Goal: Find specific page/section: Find specific page/section

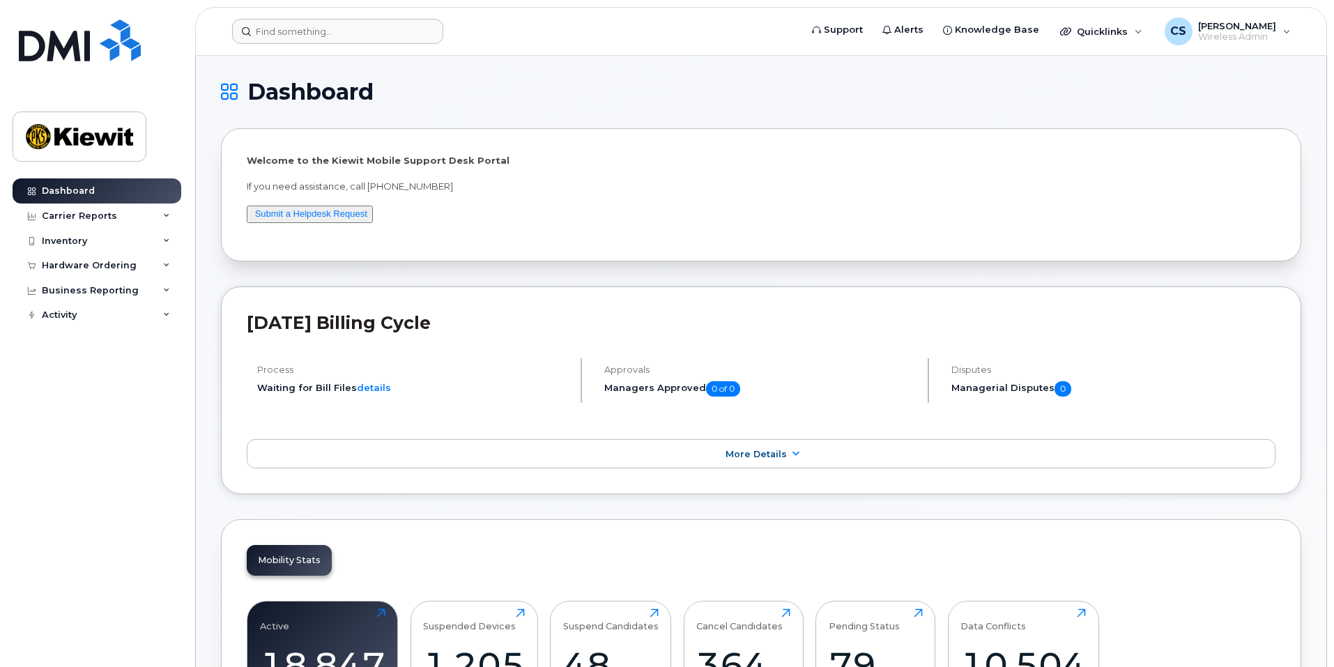
drag, startPoint x: 335, startPoint y: 16, endPoint x: 332, endPoint y: 22, distance: 7.2
click at [333, 20] on header "Support Alerts Knowledge Base Quicklinks Suspend / Cancel Device Change SIM Car…" at bounding box center [761, 31] width 1132 height 49
click at [330, 26] on input at bounding box center [337, 31] width 211 height 25
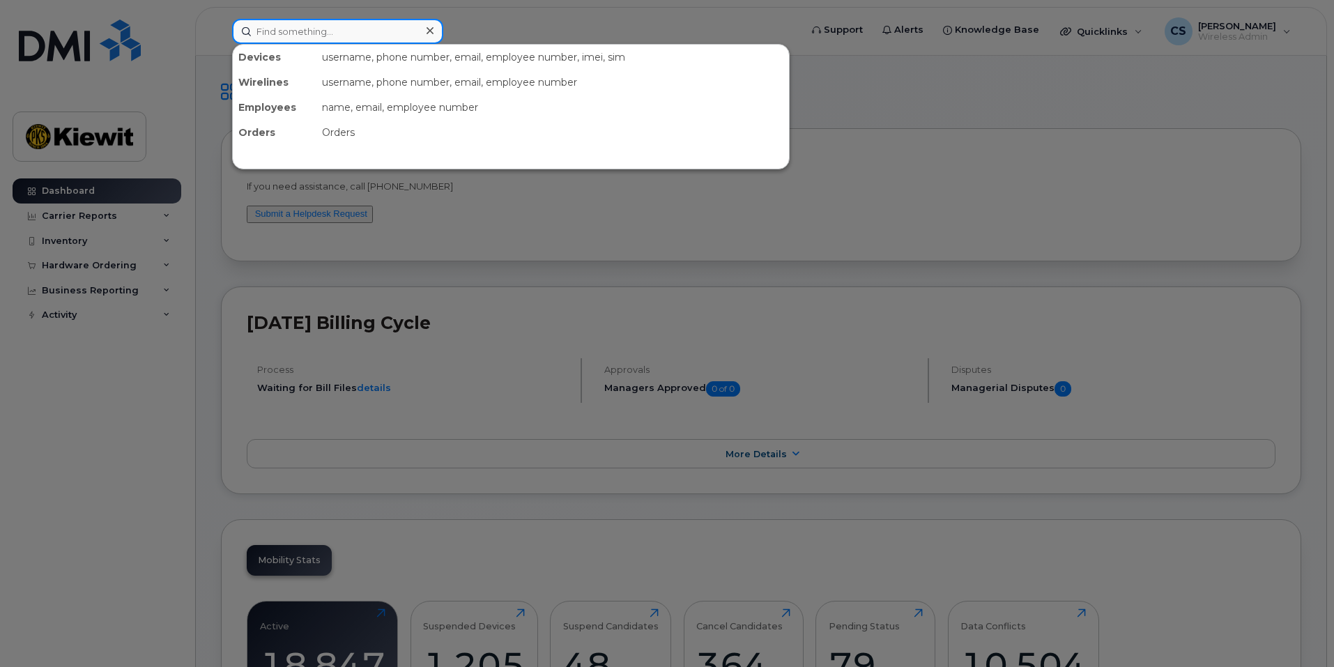
paste input "[PERSON_NAME].[PERSON_NAME]"
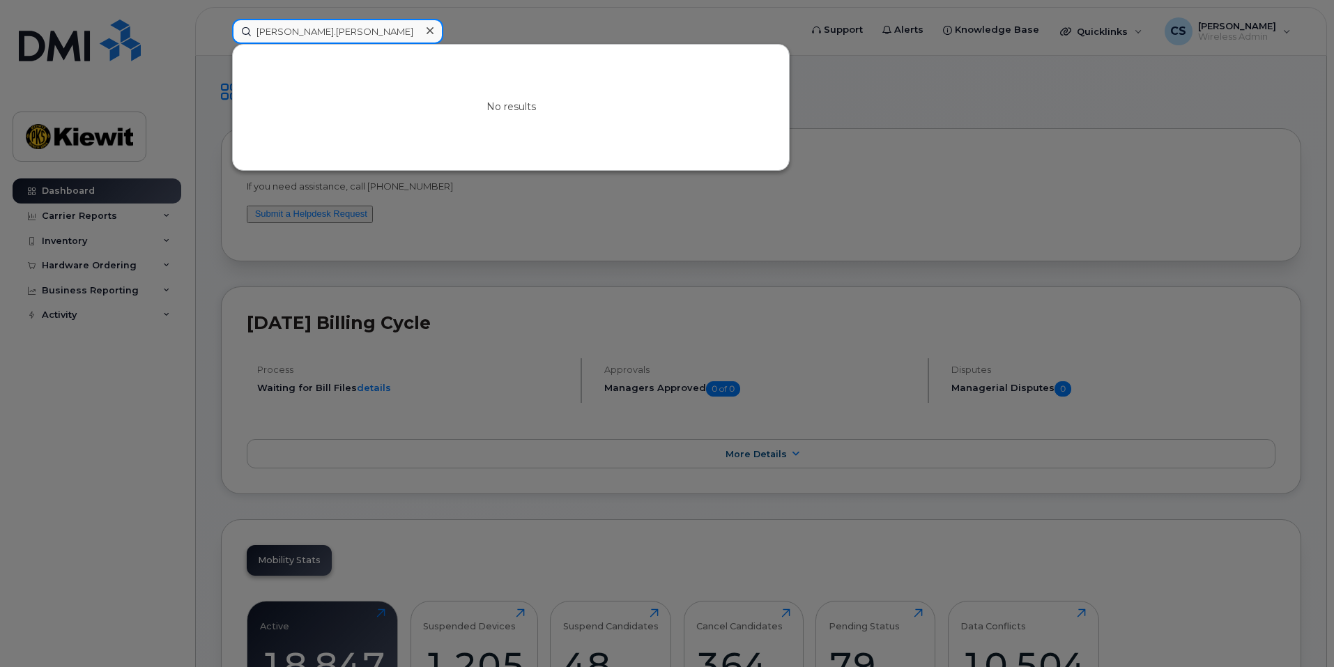
click at [298, 31] on input "[PERSON_NAME].[PERSON_NAME]" at bounding box center [337, 31] width 211 height 25
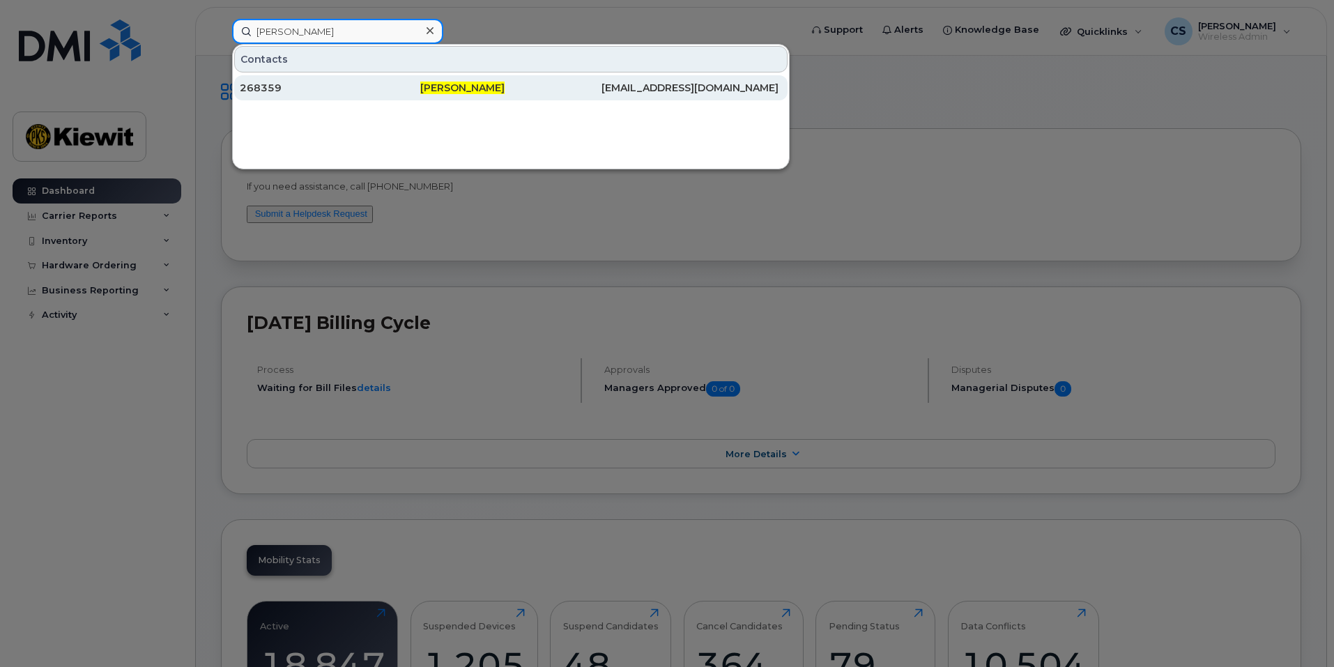
type input "[PERSON_NAME]"
click at [389, 80] on div "268359" at bounding box center [330, 87] width 181 height 25
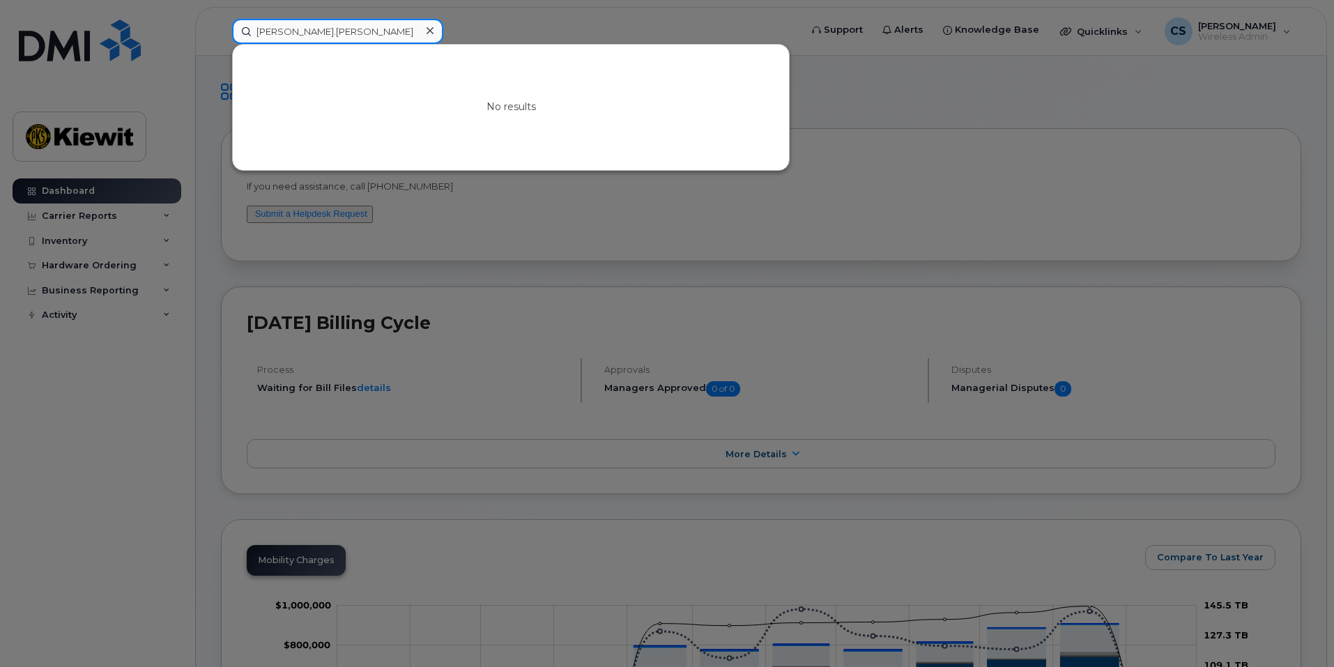
click at [346, 33] on input "[PERSON_NAME].[PERSON_NAME]" at bounding box center [337, 31] width 211 height 25
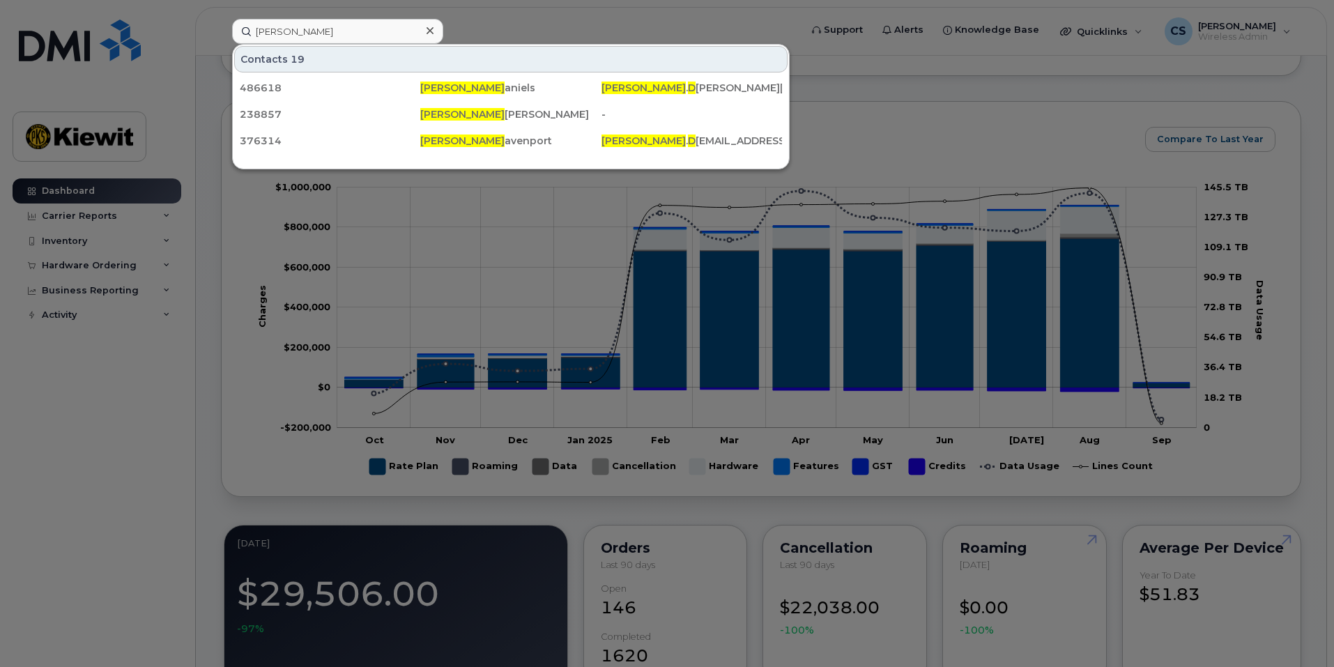
scroll to position [349, 0]
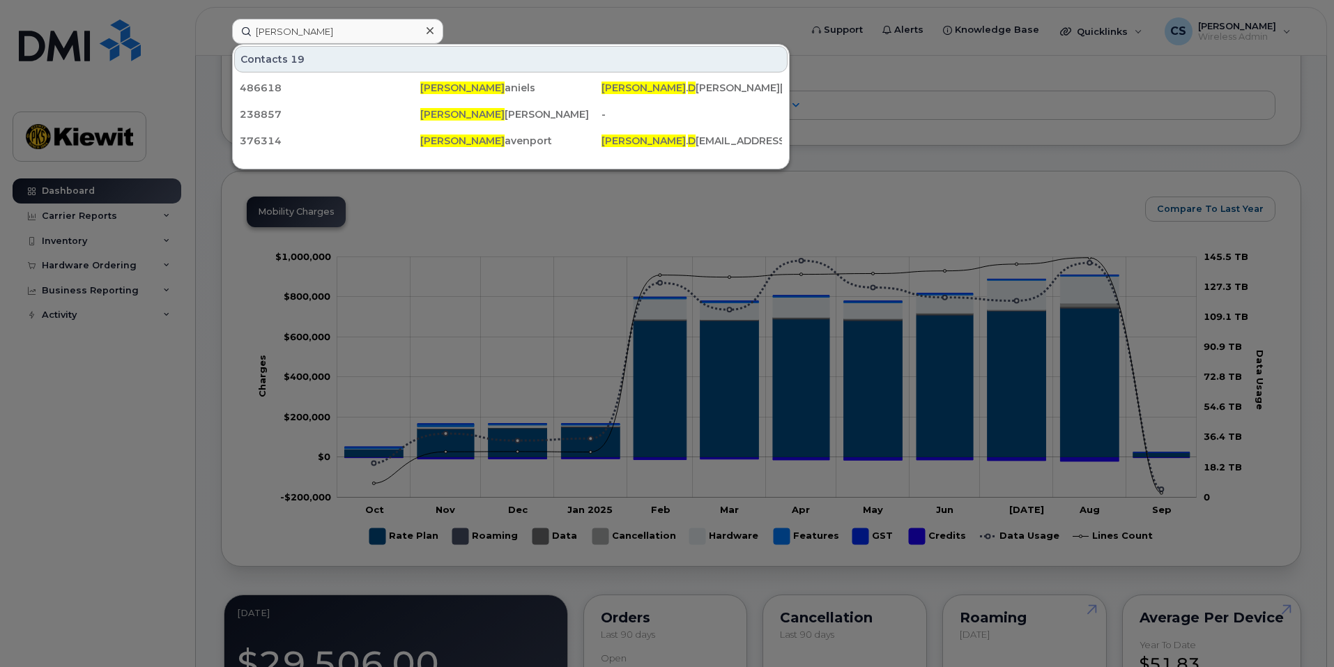
click at [1017, 466] on div at bounding box center [667, 333] width 1334 height 667
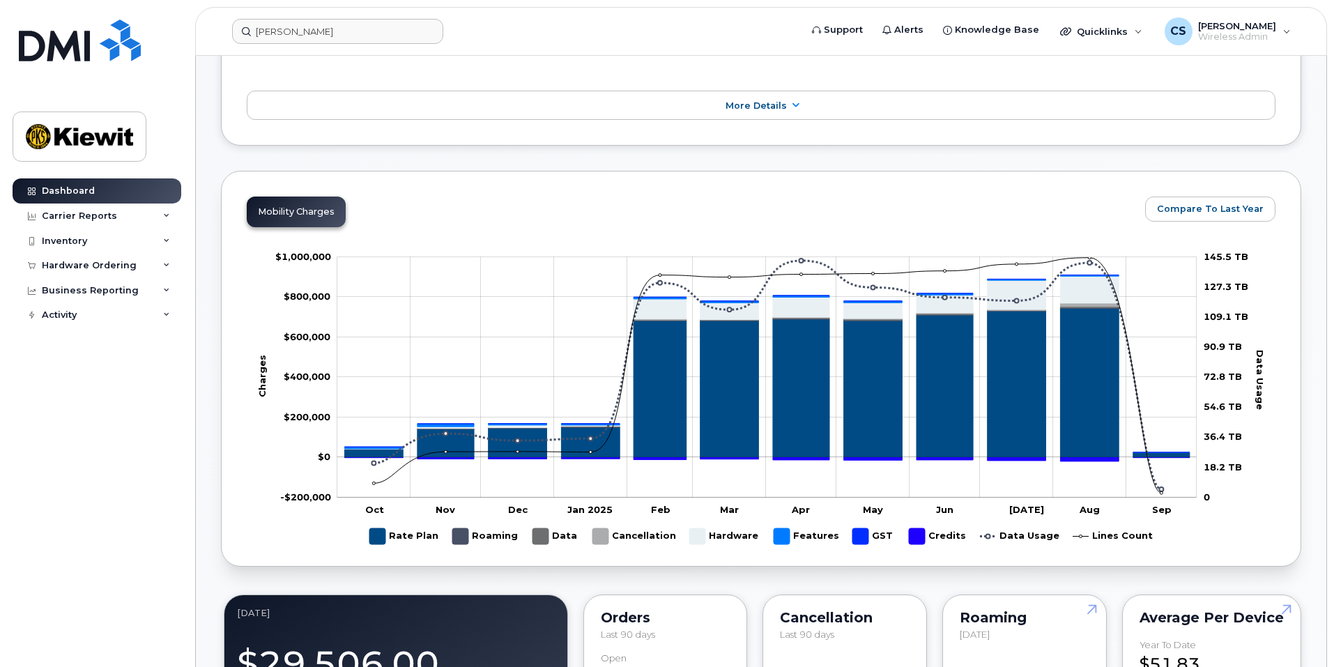
scroll to position [932, 0]
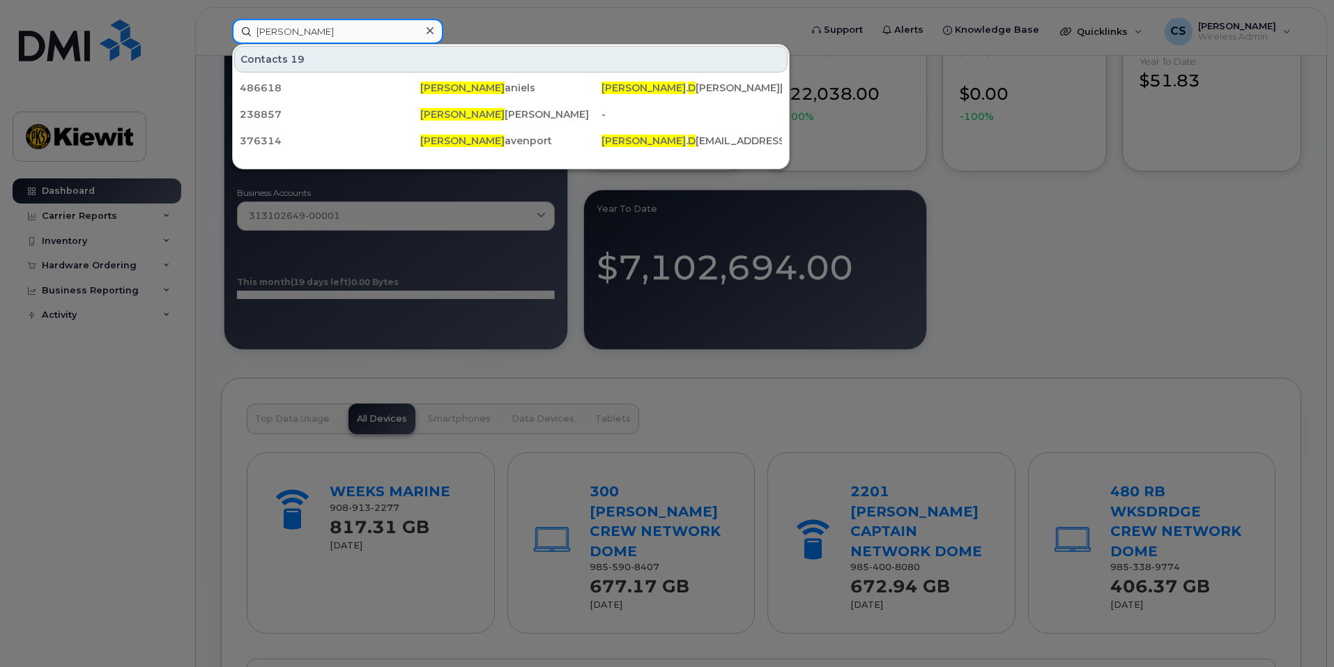
click at [341, 40] on input "Jennifer d" at bounding box center [337, 31] width 211 height 25
click at [326, 22] on input "Jennifer d" at bounding box center [337, 31] width 211 height 25
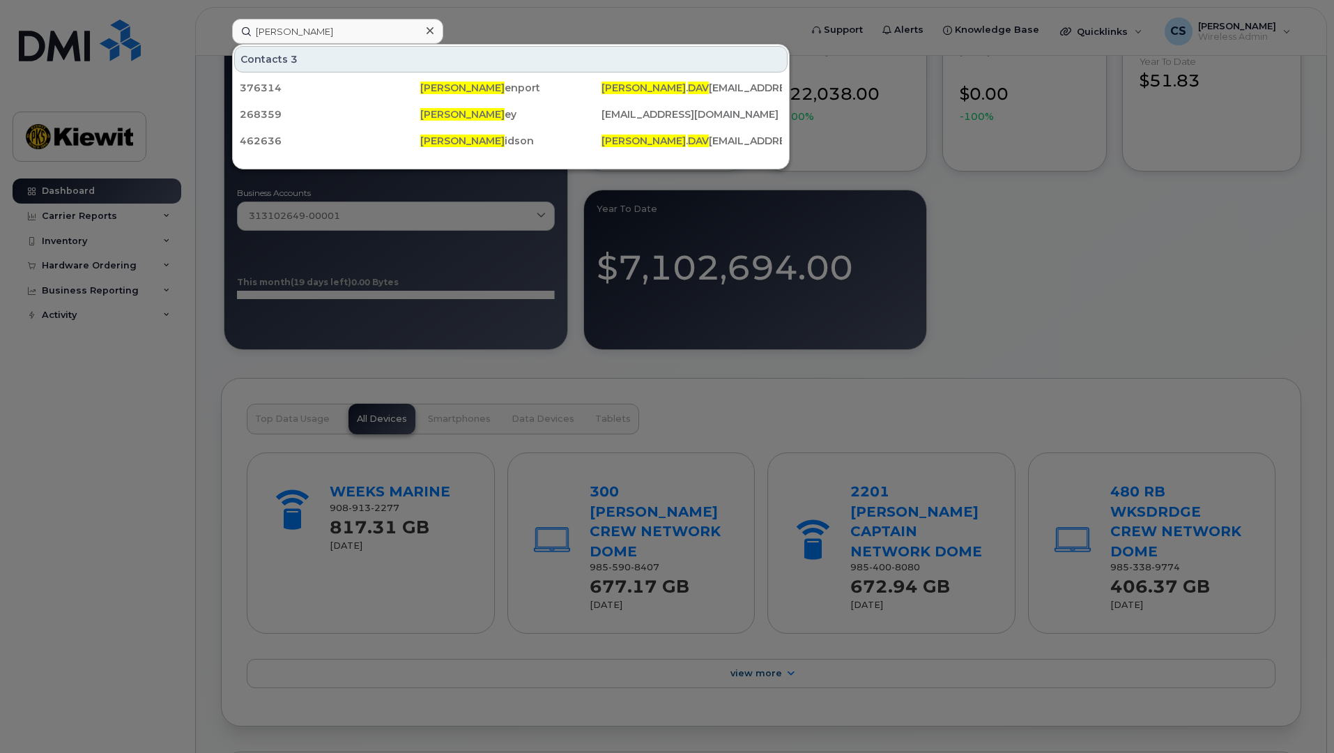
click at [1331, 0] on div at bounding box center [667, 376] width 1334 height 753
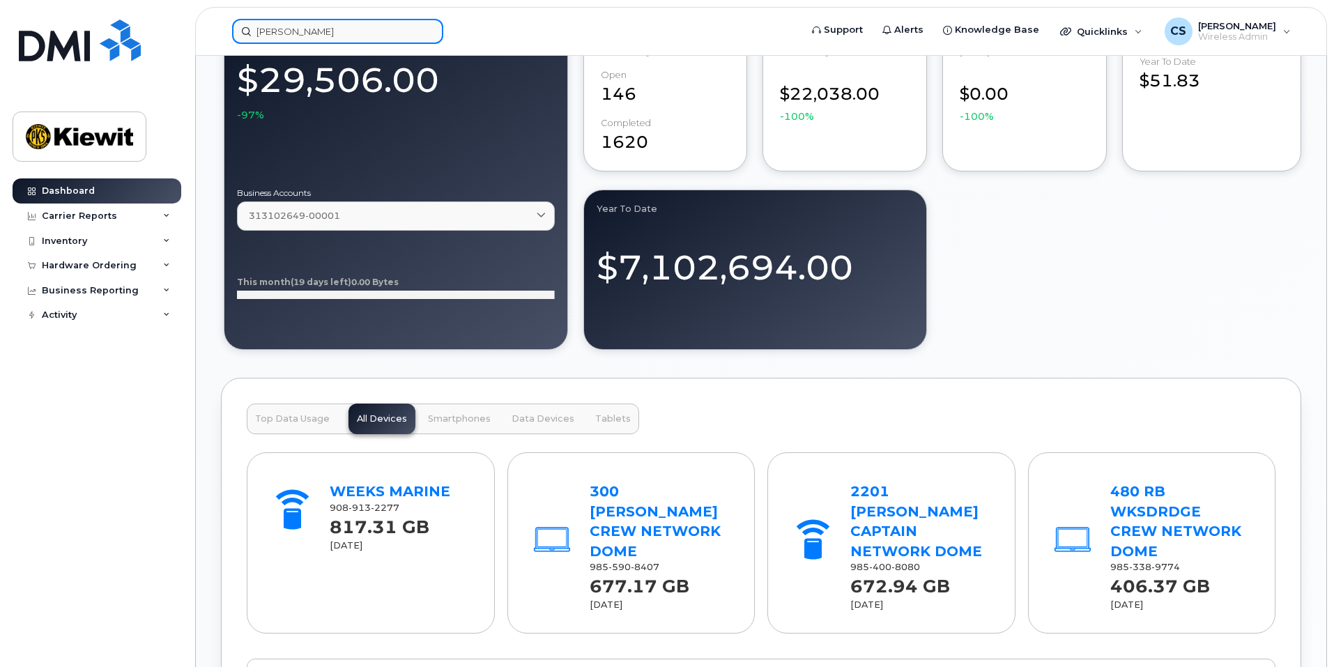
click at [326, 22] on input "Jennifer dav" at bounding box center [337, 31] width 211 height 25
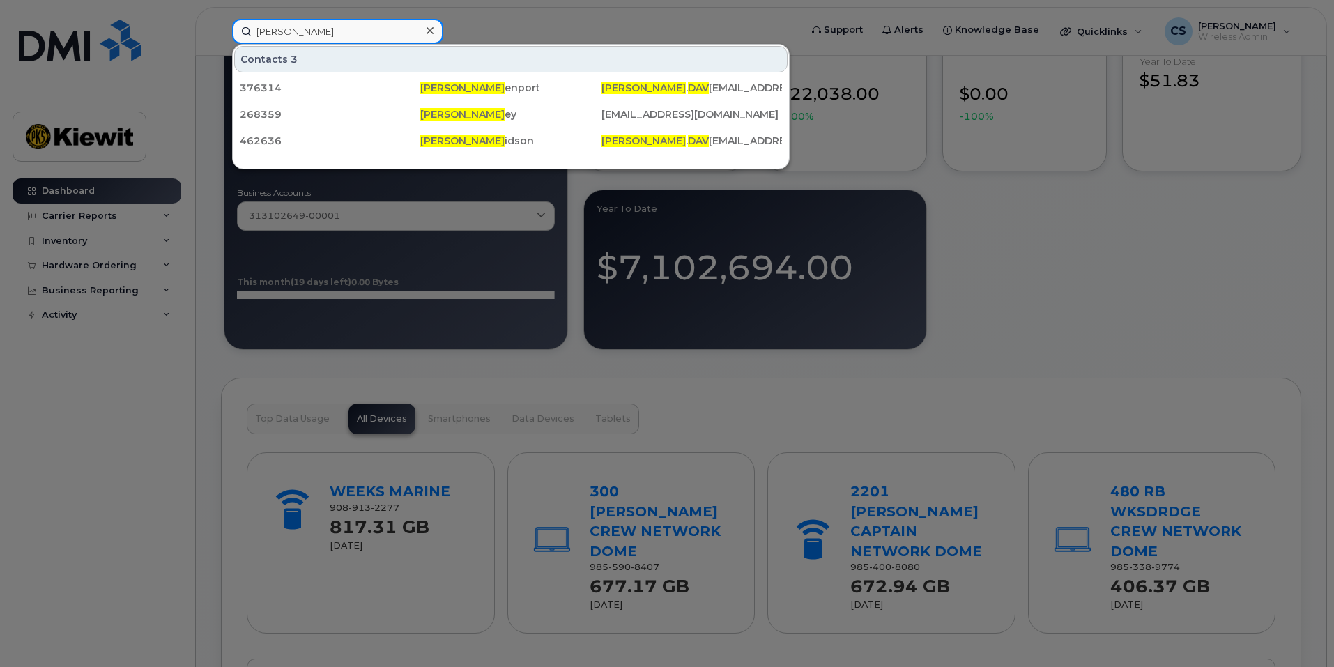
click at [319, 32] on input "Jennifer dav" at bounding box center [337, 31] width 211 height 25
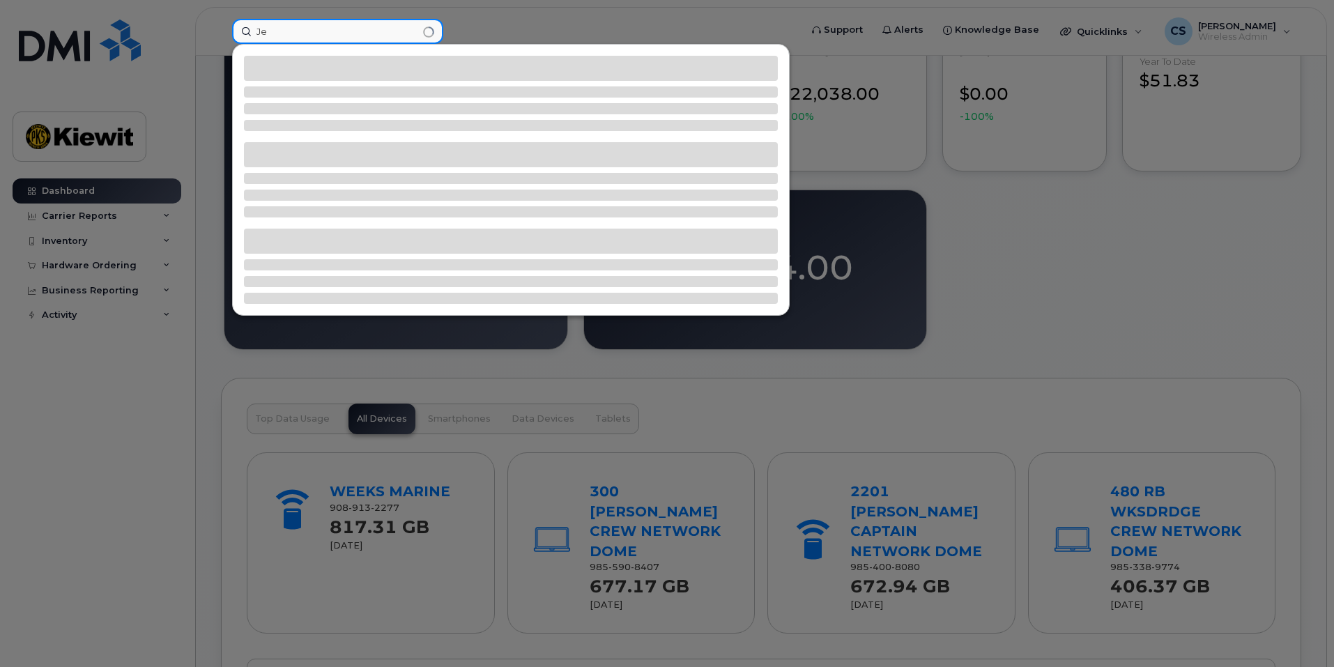
type input "J"
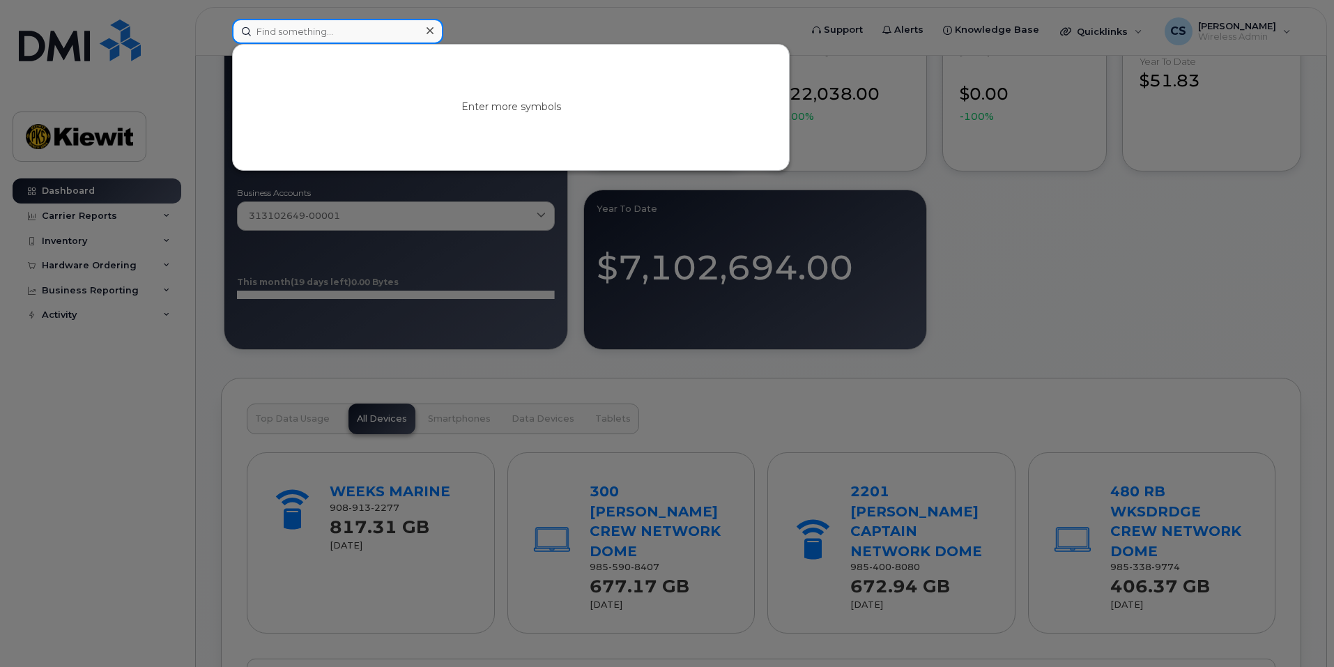
click at [303, 28] on input at bounding box center [337, 31] width 211 height 25
click at [168, 21] on div at bounding box center [667, 333] width 1334 height 667
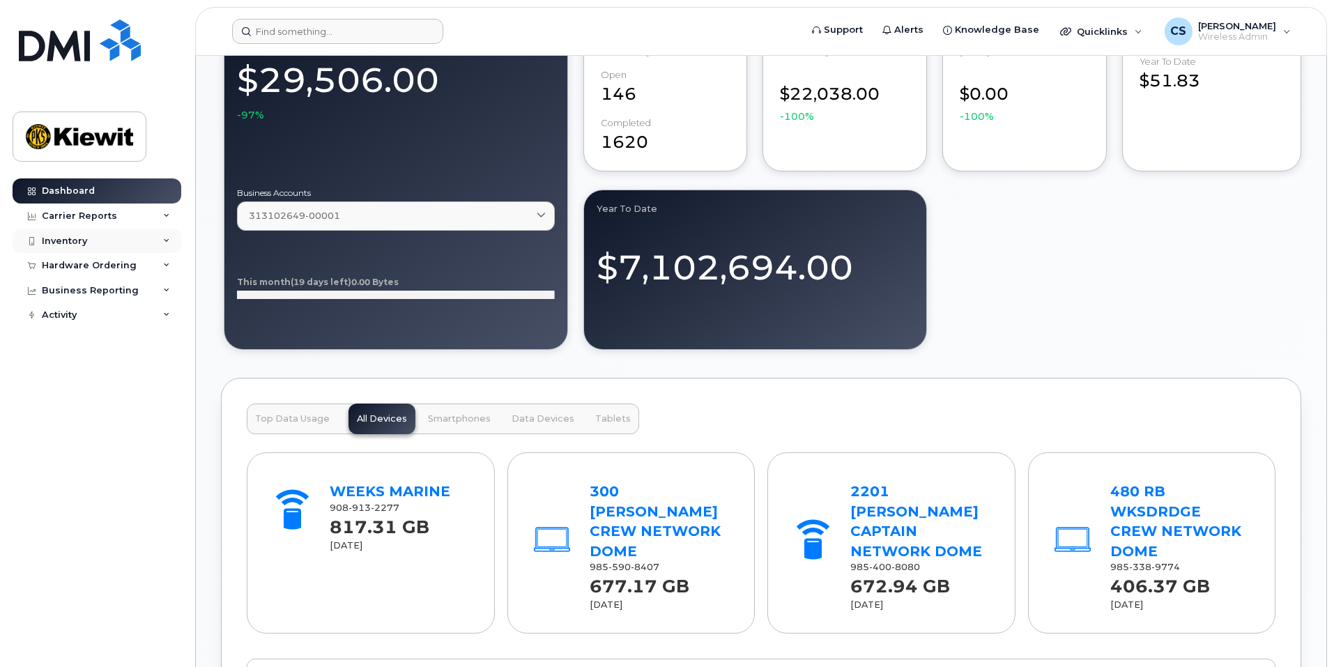
click at [92, 246] on div "Inventory" at bounding box center [97, 241] width 169 height 25
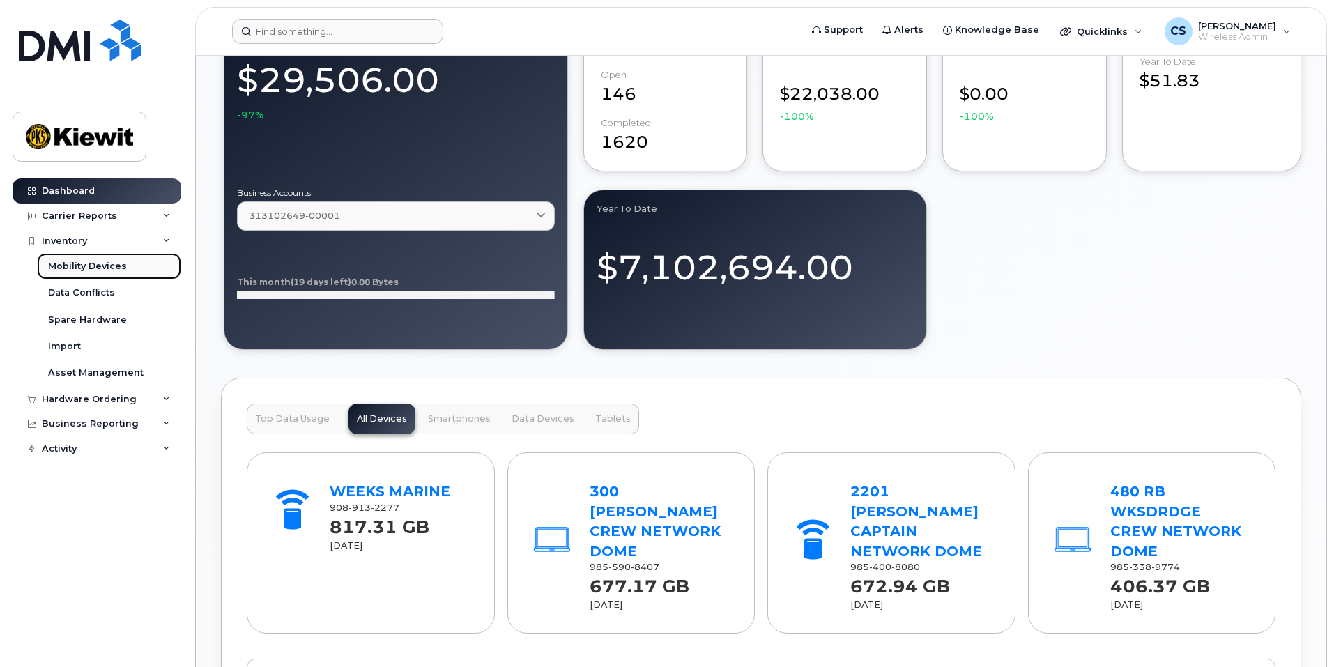
click at [107, 270] on div "Mobility Devices" at bounding box center [87, 266] width 79 height 13
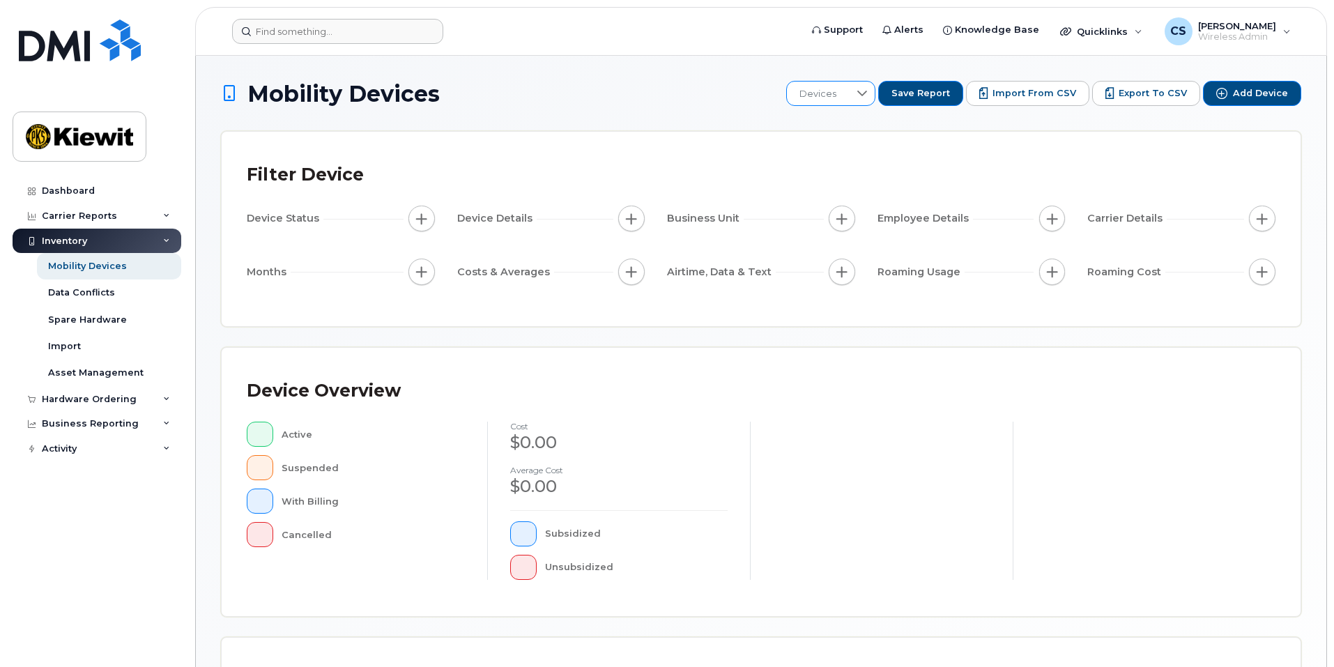
click at [849, 91] on span "Devices" at bounding box center [818, 94] width 62 height 25
click at [850, 135] on input "text" at bounding box center [884, 130] width 142 height 25
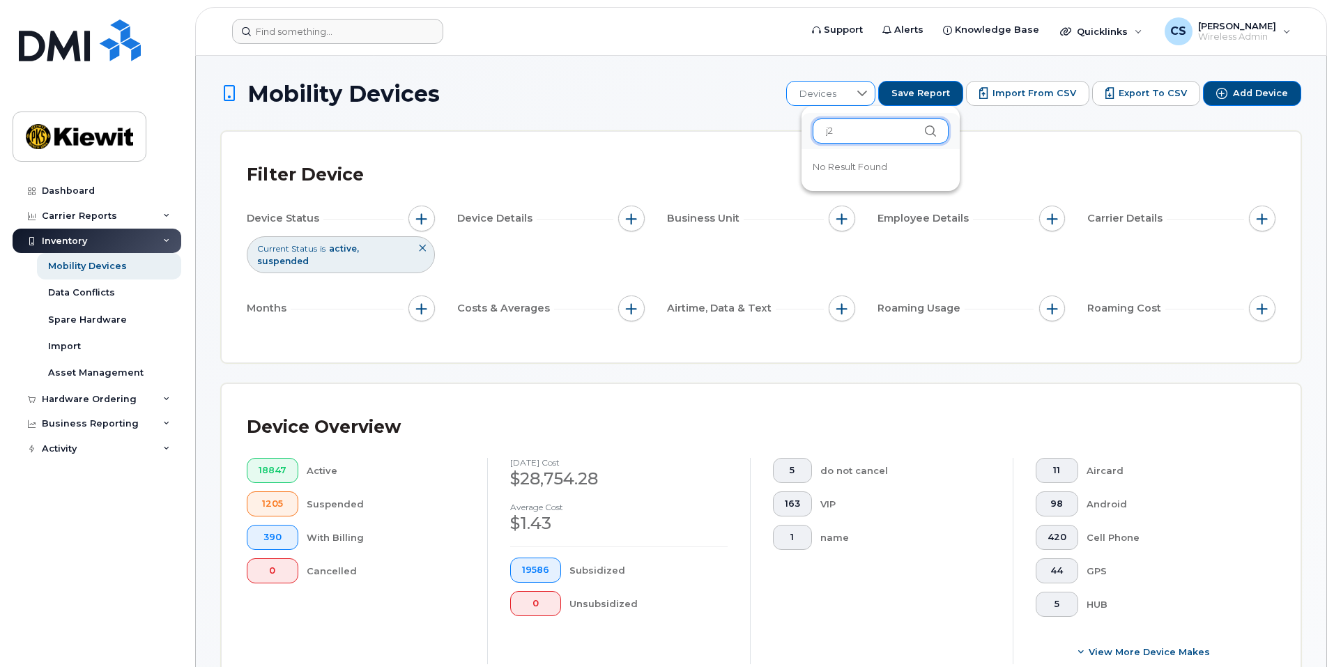
type input "j2"
click at [868, 95] on icon at bounding box center [862, 93] width 11 height 11
click at [868, 96] on icon at bounding box center [862, 93] width 11 height 11
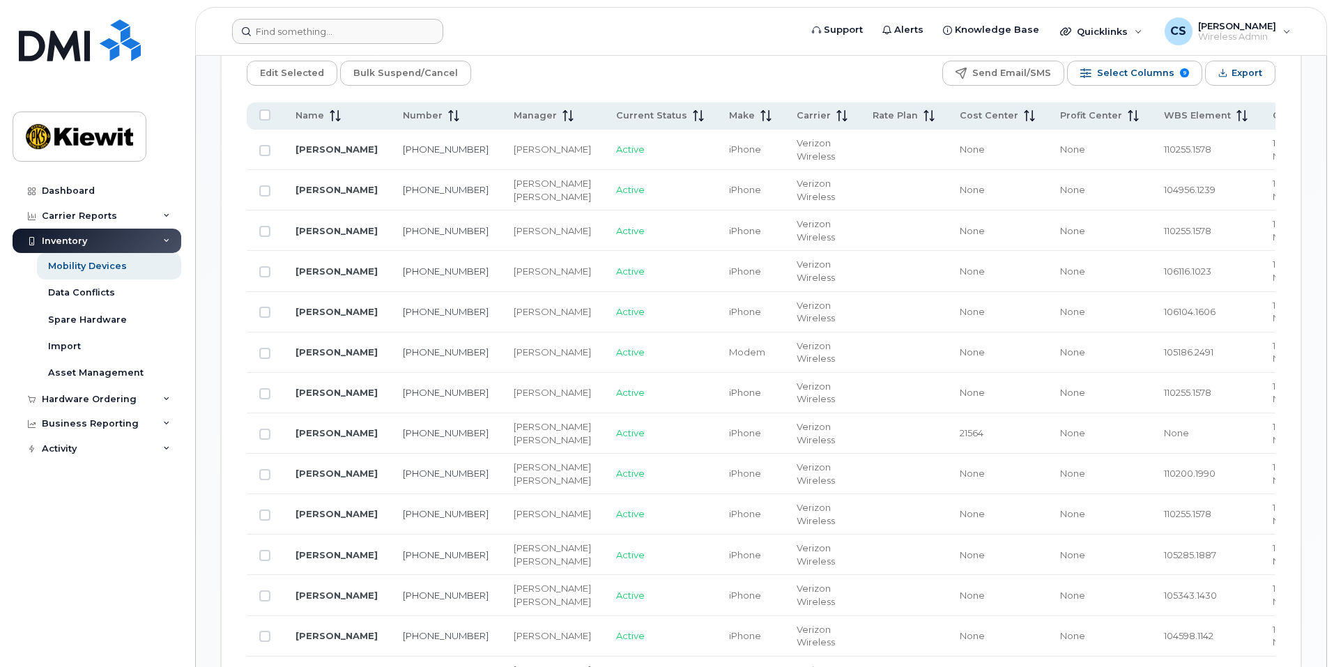
scroll to position [734, 0]
click at [1271, 576] on td "1037 None" at bounding box center [1318, 556] width 116 height 40
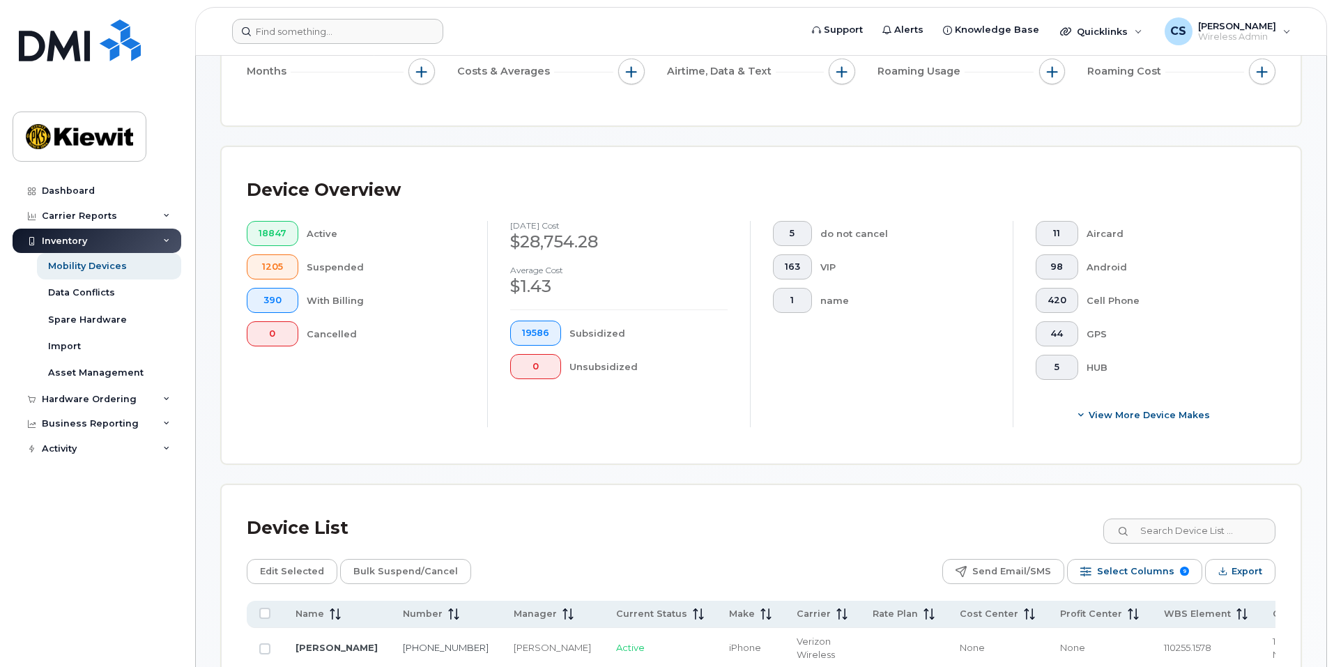
scroll to position [0, 0]
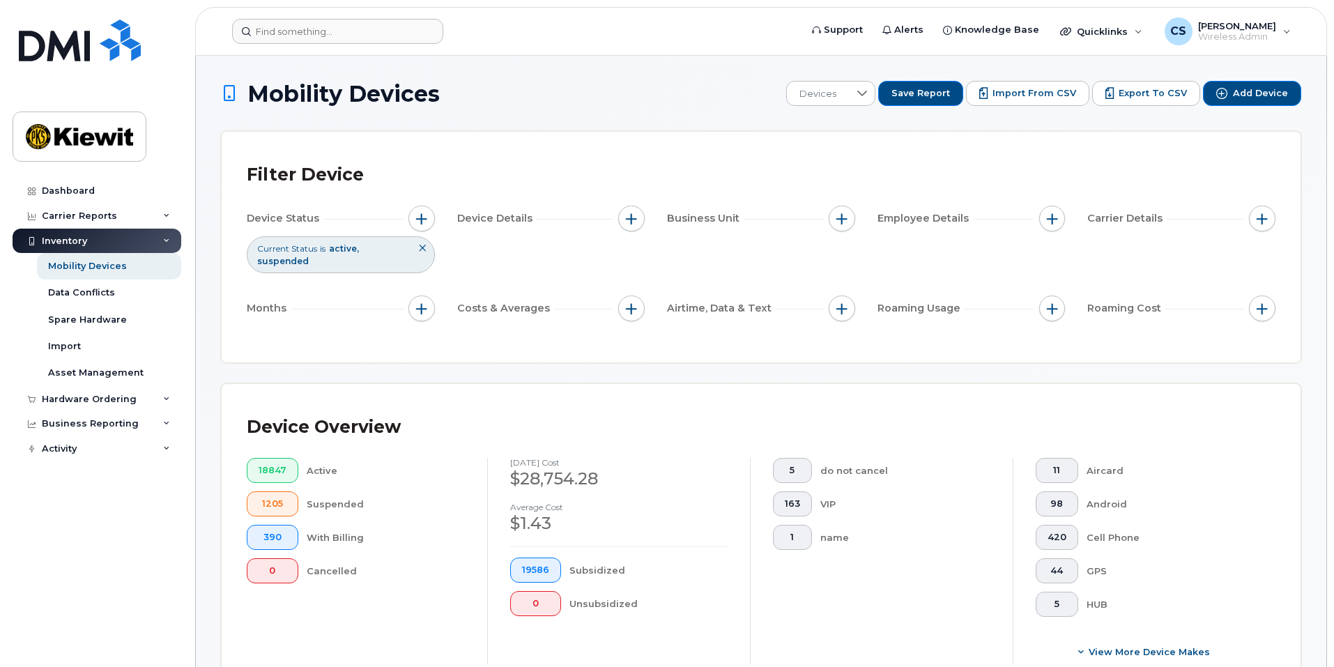
drag, startPoint x: 1217, startPoint y: 514, endPoint x: 829, endPoint y: 387, distance: 408.7
click at [829, 387] on div "Device Overview 18847 Active 1205 Suspended 390 With Billing 0 Cancelled Septem…" at bounding box center [761, 542] width 1079 height 316
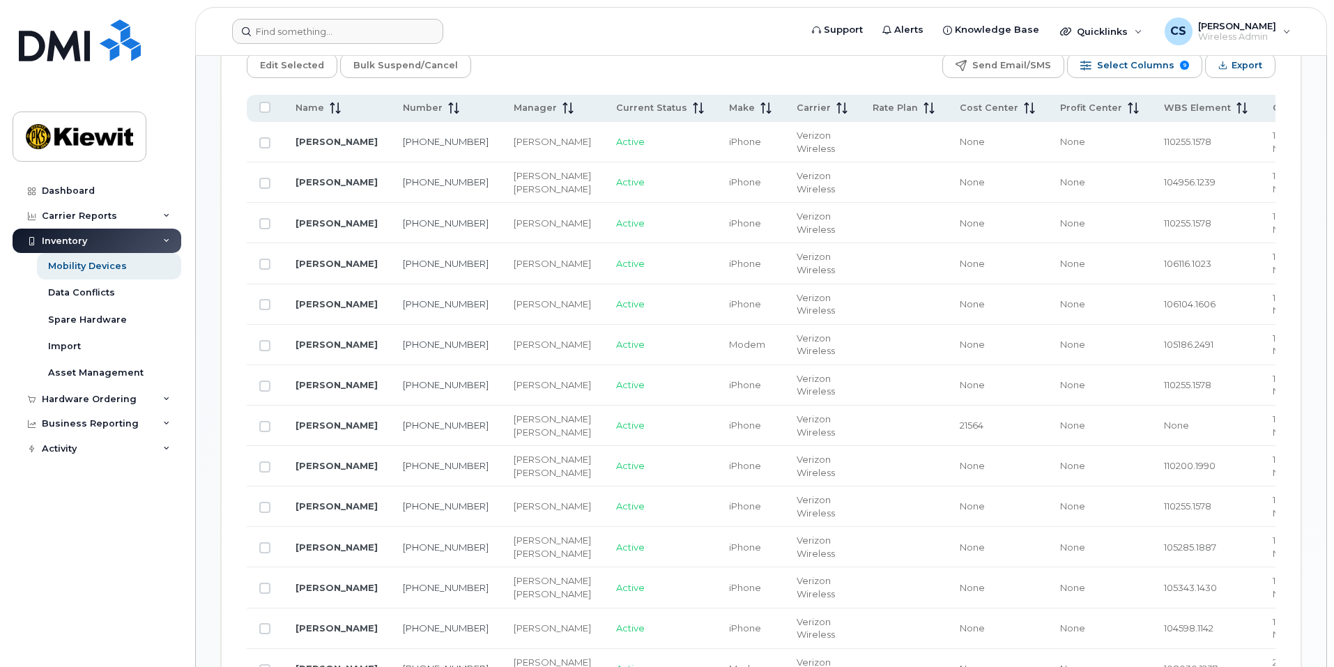
scroll to position [742, 0]
